Goal: Task Accomplishment & Management: Complete application form

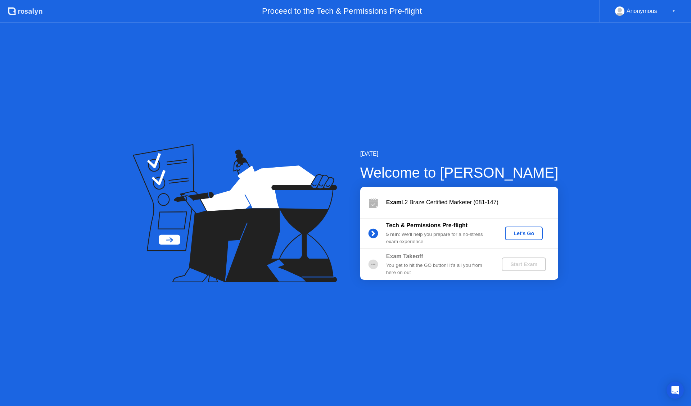
click at [527, 234] on div "Let's Go" at bounding box center [524, 234] width 32 height 6
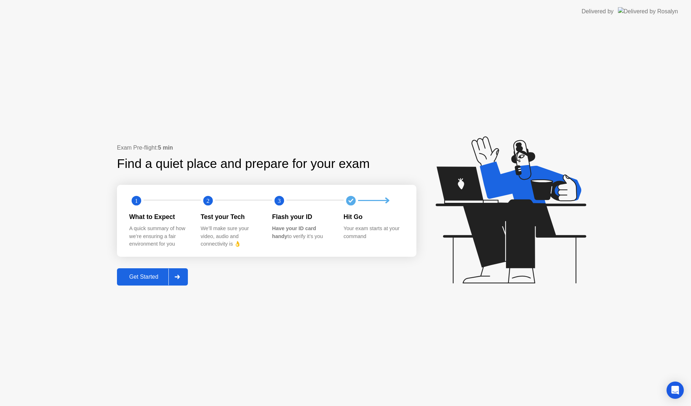
click at [163, 274] on div "Get Started" at bounding box center [143, 277] width 49 height 6
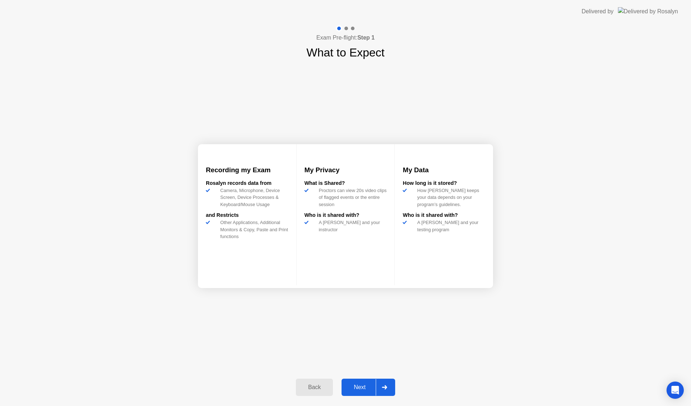
click at [366, 388] on div "Next" at bounding box center [360, 387] width 32 height 6
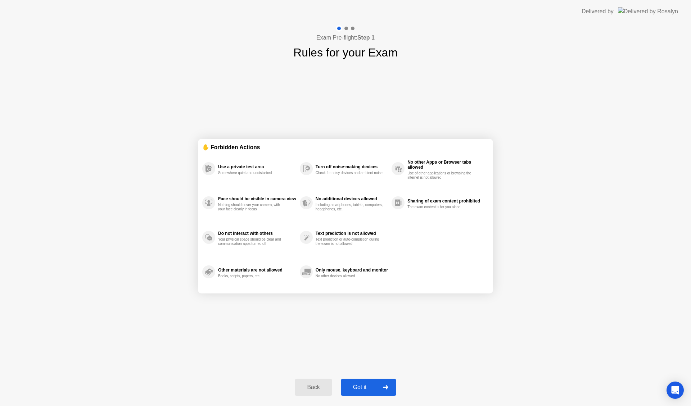
click at [358, 384] on div "Got it" at bounding box center [360, 387] width 34 height 6
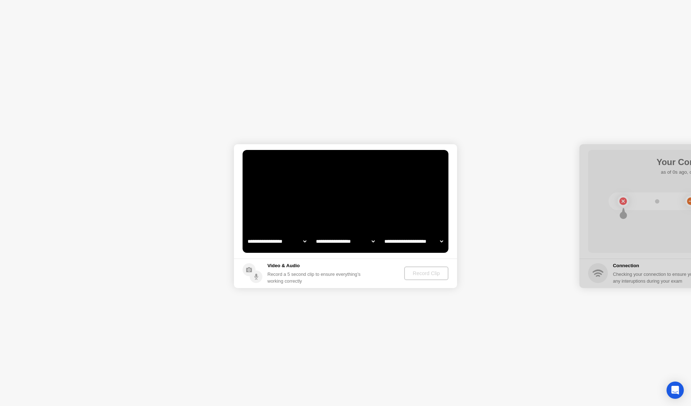
select select "**********"
select select "*******"
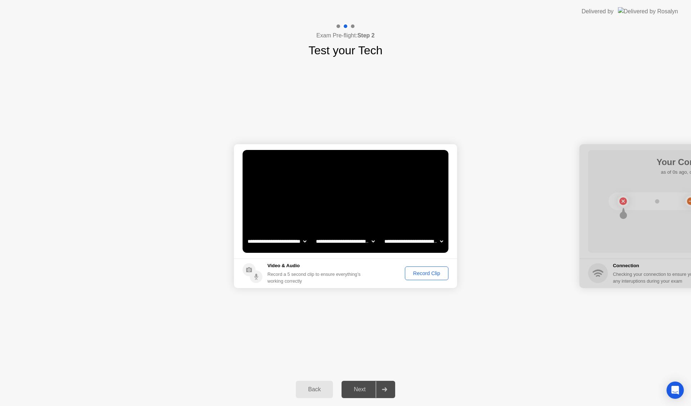
click at [426, 274] on div "Record Clip" at bounding box center [426, 274] width 39 height 6
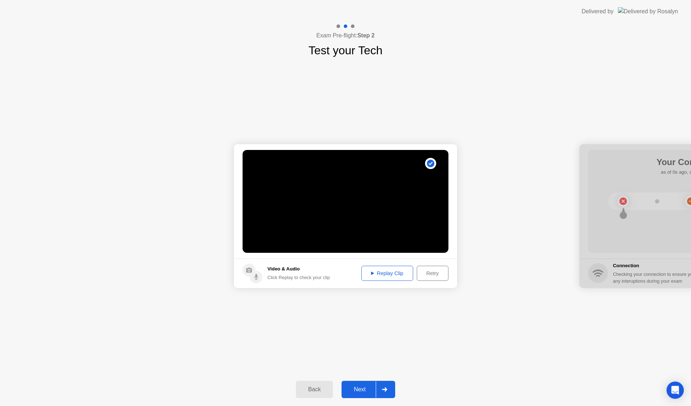
click at [389, 273] on div "Replay Clip" at bounding box center [387, 274] width 47 height 6
click at [363, 389] on div "Next" at bounding box center [360, 389] width 32 height 6
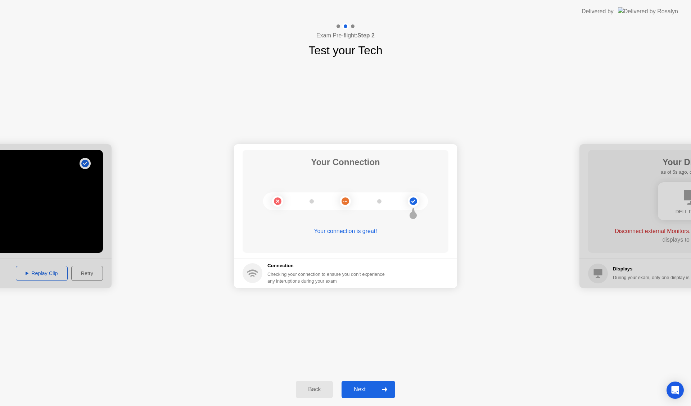
click at [361, 392] on div "Next" at bounding box center [360, 389] width 32 height 6
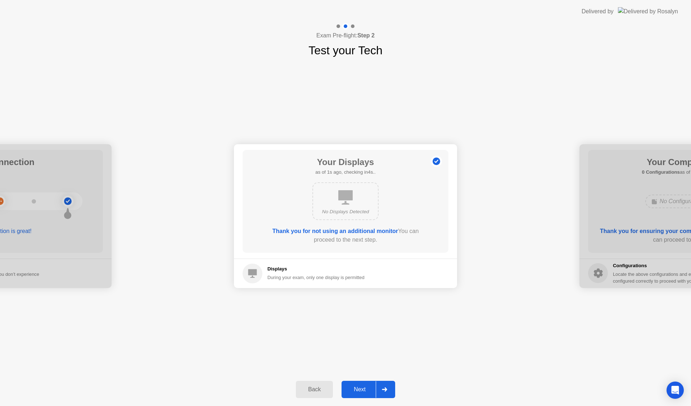
click at [365, 389] on div "Next" at bounding box center [360, 389] width 32 height 6
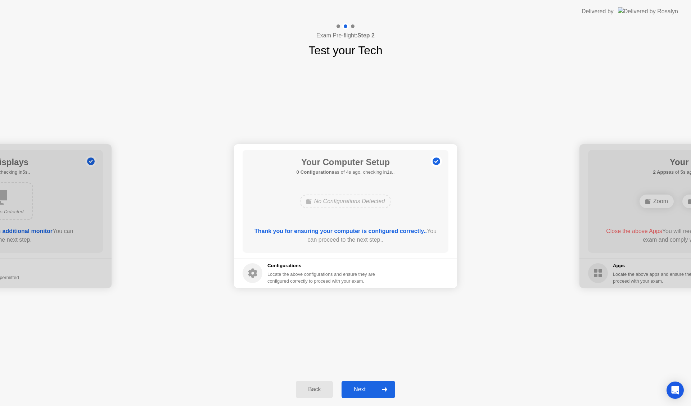
click at [365, 389] on div "Next" at bounding box center [360, 389] width 32 height 6
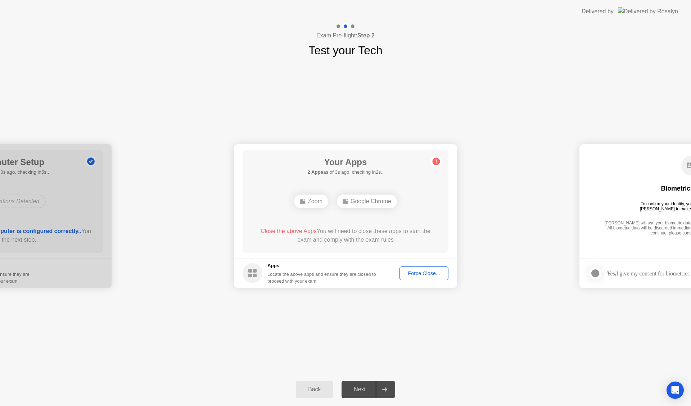
click at [427, 271] on div "Force Close..." at bounding box center [424, 274] width 44 height 6
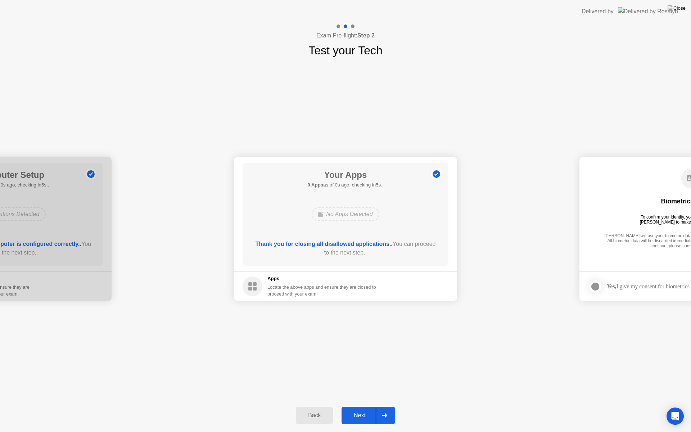
click at [362, 406] on div "Next" at bounding box center [360, 415] width 32 height 6
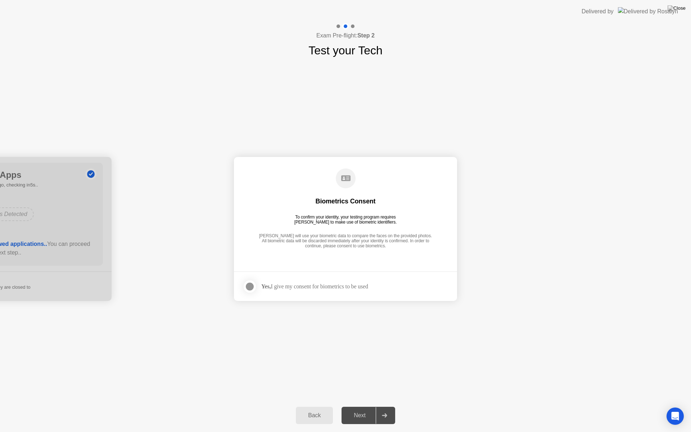
click at [257, 288] on label at bounding box center [252, 286] width 19 height 14
click at [365, 406] on div "Next" at bounding box center [360, 415] width 32 height 6
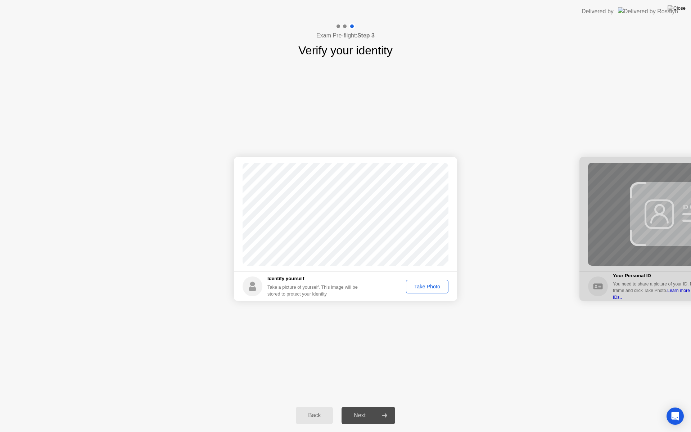
click at [431, 286] on div "Take Photo" at bounding box center [426, 287] width 37 height 6
click at [365, 406] on div "Next" at bounding box center [360, 415] width 32 height 6
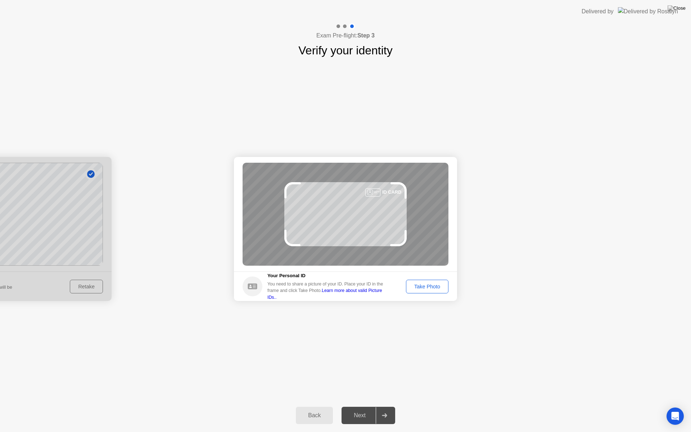
click at [425, 289] on div "Take Photo" at bounding box center [426, 287] width 37 height 6
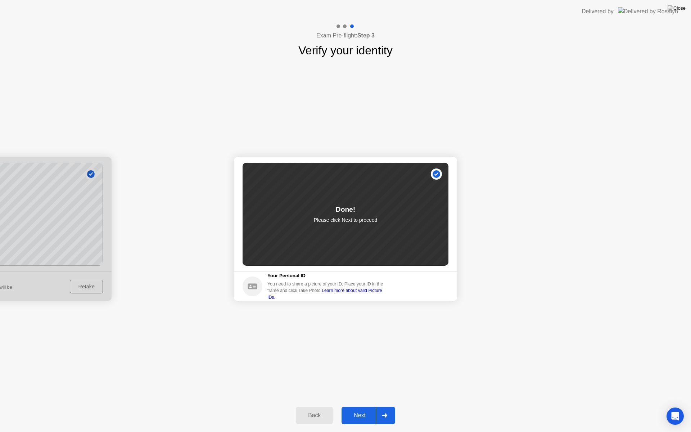
click at [358, 406] on div "Next" at bounding box center [360, 415] width 32 height 6
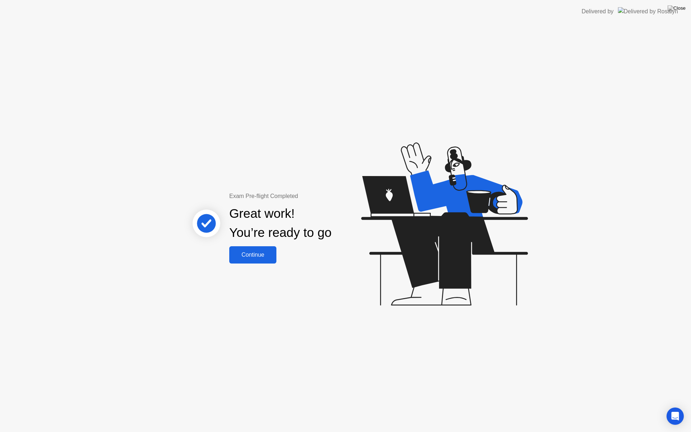
click at [254, 256] on div "Continue" at bounding box center [252, 255] width 43 height 6
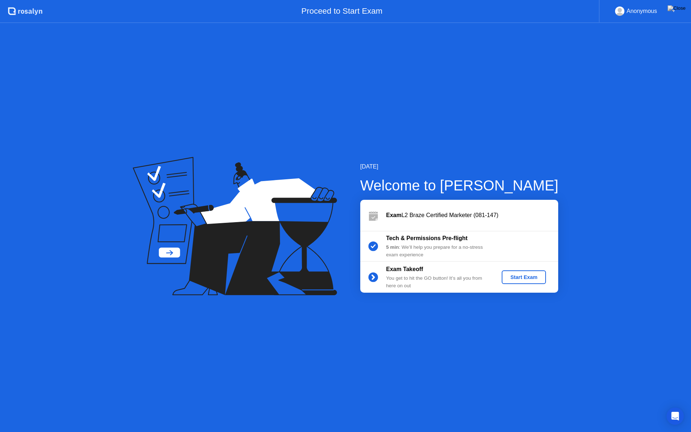
click at [533, 277] on div "Start Exam" at bounding box center [524, 277] width 39 height 6
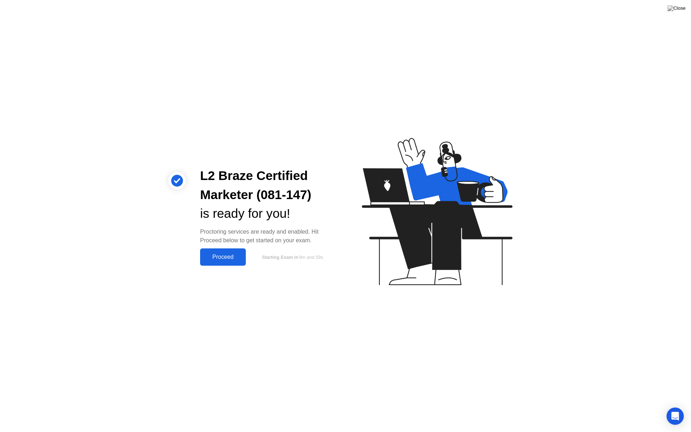
click at [221, 255] on div "Proceed" at bounding box center [222, 257] width 41 height 6
